Goal: Book appointment/travel/reservation

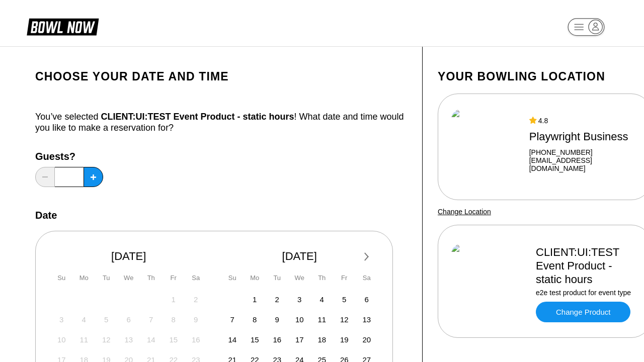
click at [221, 259] on div "Next Month [DATE] Su Mo Tu We Th Fr Sa 27 28 29 30 31 1 2 3 4 5 6 7 8 9 10 11 1…" at bounding box center [214, 328] width 358 height 194
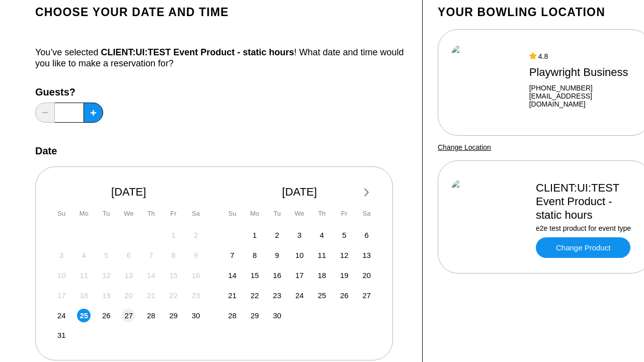
click at [221, 259] on div "Next Month [DATE] Su Mo Tu We Th Fr Sa 27 28 29 30 31 1 2 3 4 5 6 7 8 9 10 11 1…" at bounding box center [214, 264] width 358 height 194
click at [128, 315] on span "27" at bounding box center [128, 316] width 9 height 9
click at [221, 259] on div "Next Month [DATE] Su Mo Tu We Th Fr Sa 27 28 29 30 31 1 2 3 4 5 6 7 8 9 10 11 1…" at bounding box center [214, 264] width 358 height 194
click at [61, 335] on span "31" at bounding box center [61, 335] width 9 height 9
click at [221, 259] on div "Next Month [DATE] Su Mo Tu We Th Fr Sa 27 28 29 30 31 1 2 3 4 5 6 7 8 9 10 11 1…" at bounding box center [214, 264] width 358 height 194
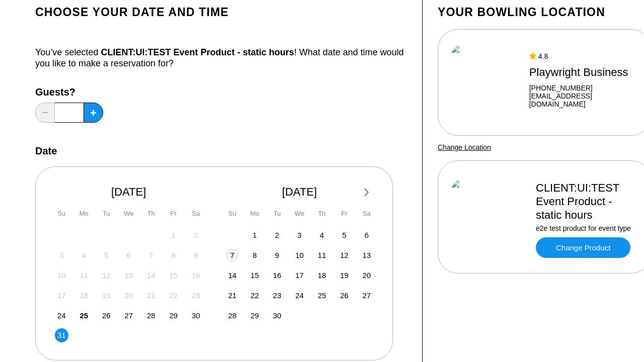
click at [232, 255] on span "7" at bounding box center [233, 255] width 4 height 9
click at [221, 259] on div "Next Month [DATE] Su Mo Tu We Th Fr Sa 27 28 29 30 31 1 2 3 4 5 6 7 8 9 10 11 1…" at bounding box center [214, 264] width 358 height 194
click at [106, 315] on span "26" at bounding box center [106, 316] width 9 height 9
